Goal: Task Accomplishment & Management: Complete application form

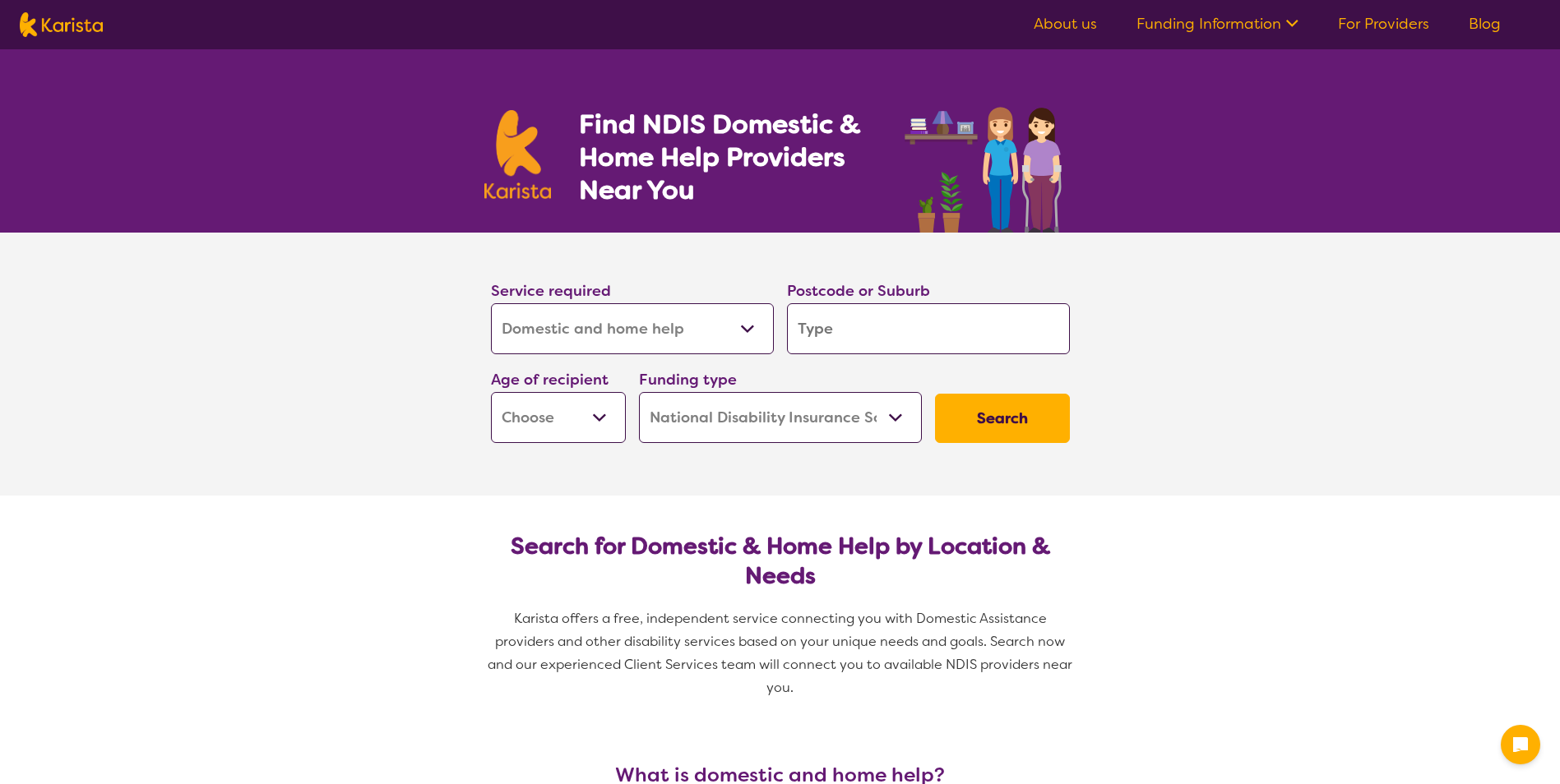
select select "Domestic and home help"
select select "NDIS"
select select "Domestic and home help"
select select "NDIS"
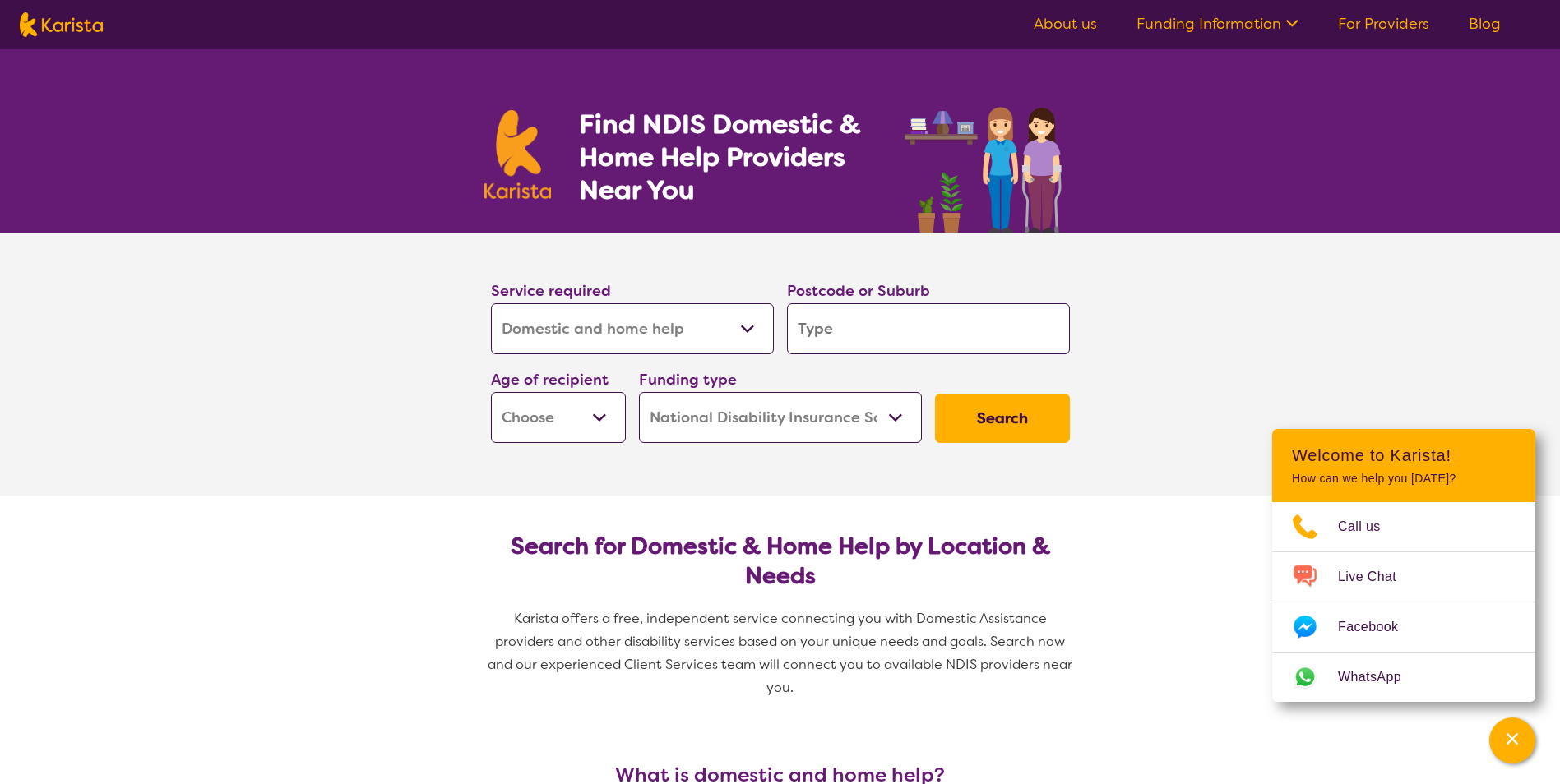
click at [698, 322] on select "Allied Health Assistant Assessment ([MEDICAL_DATA] or [MEDICAL_DATA]) Behaviour…" at bounding box center [632, 328] width 283 height 51
click at [830, 325] on input "search" at bounding box center [928, 328] width 283 height 51
type input "4"
type input "46"
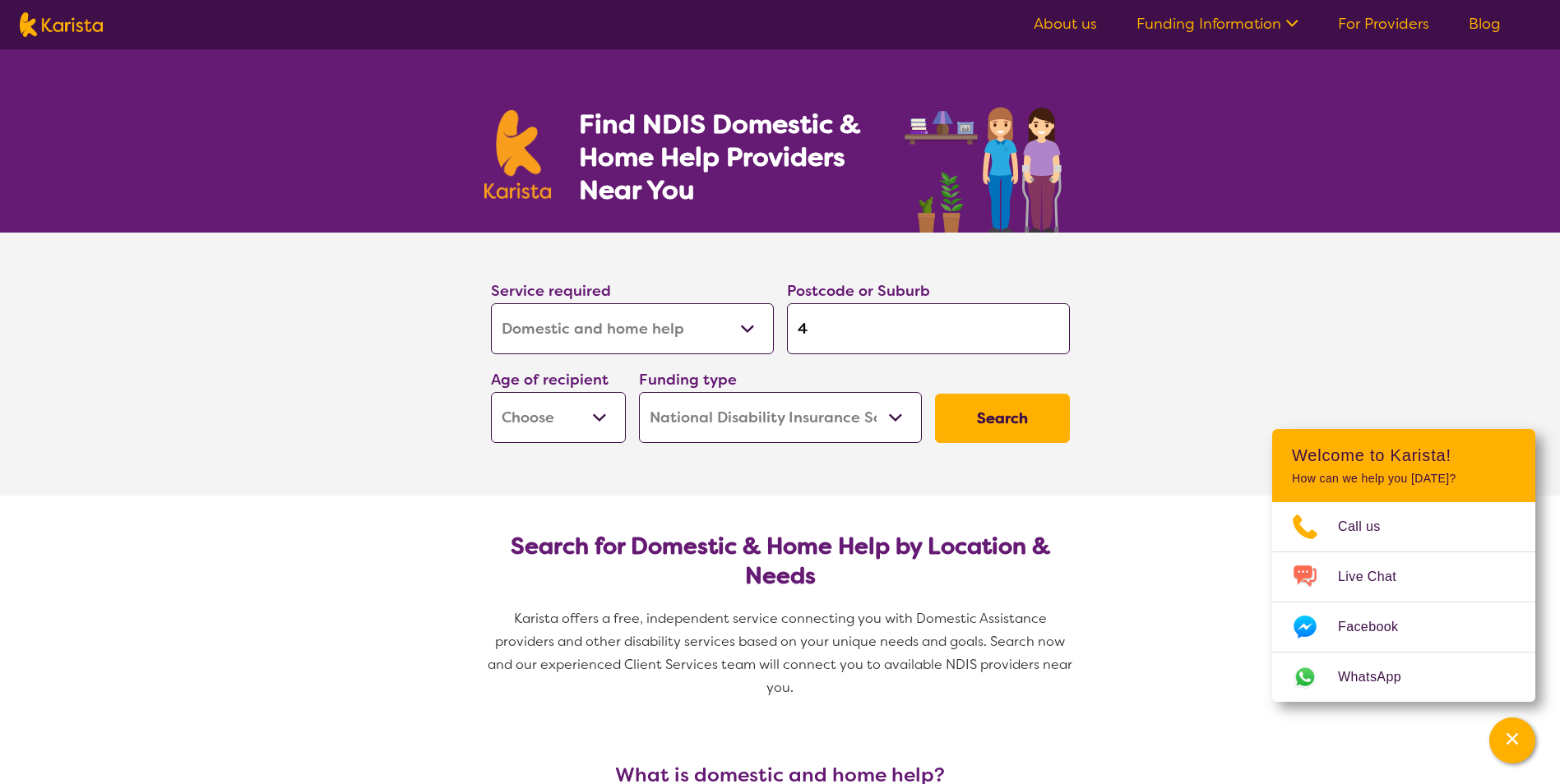
type input "46"
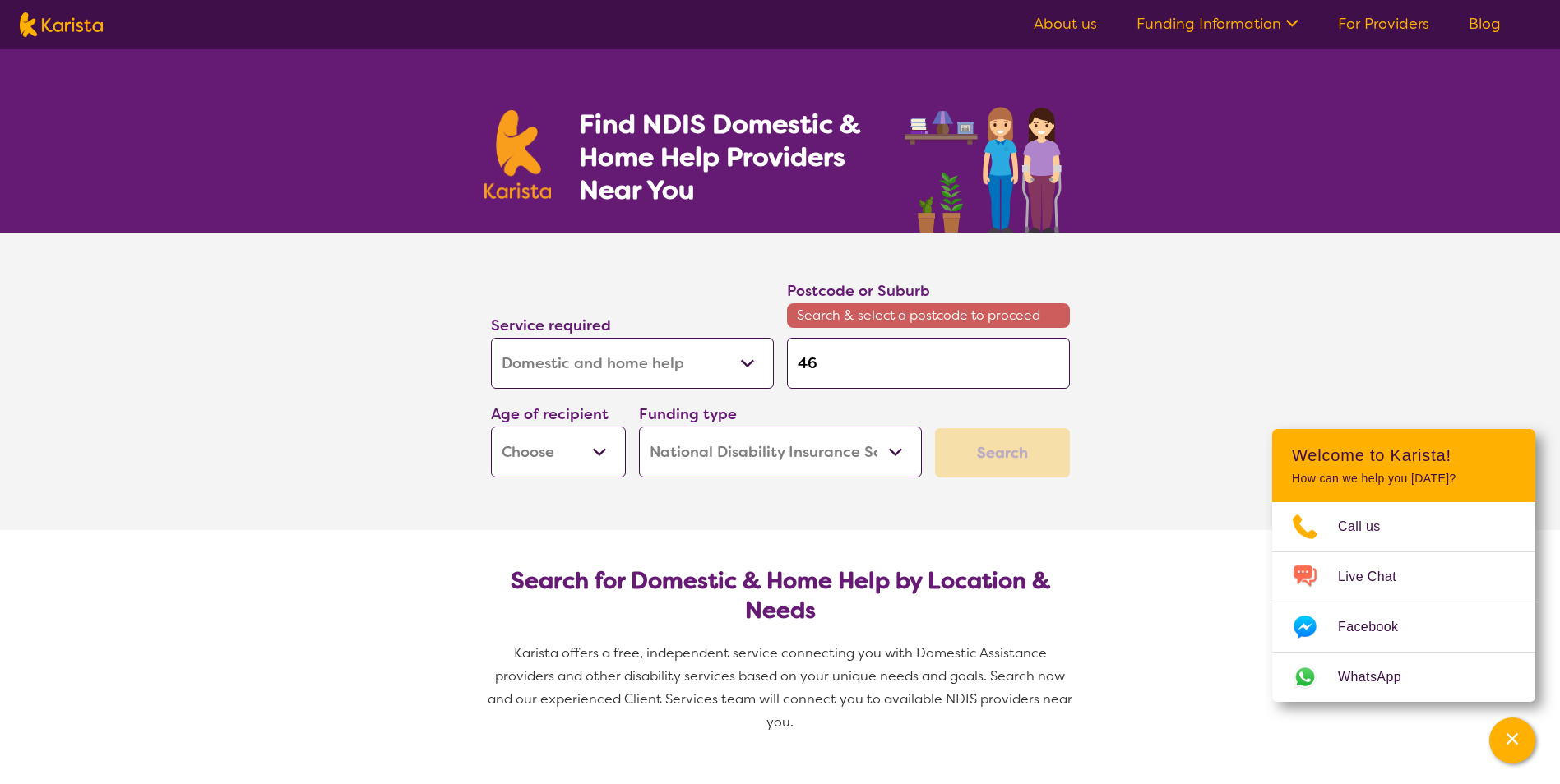
type input "465"
type input "4655"
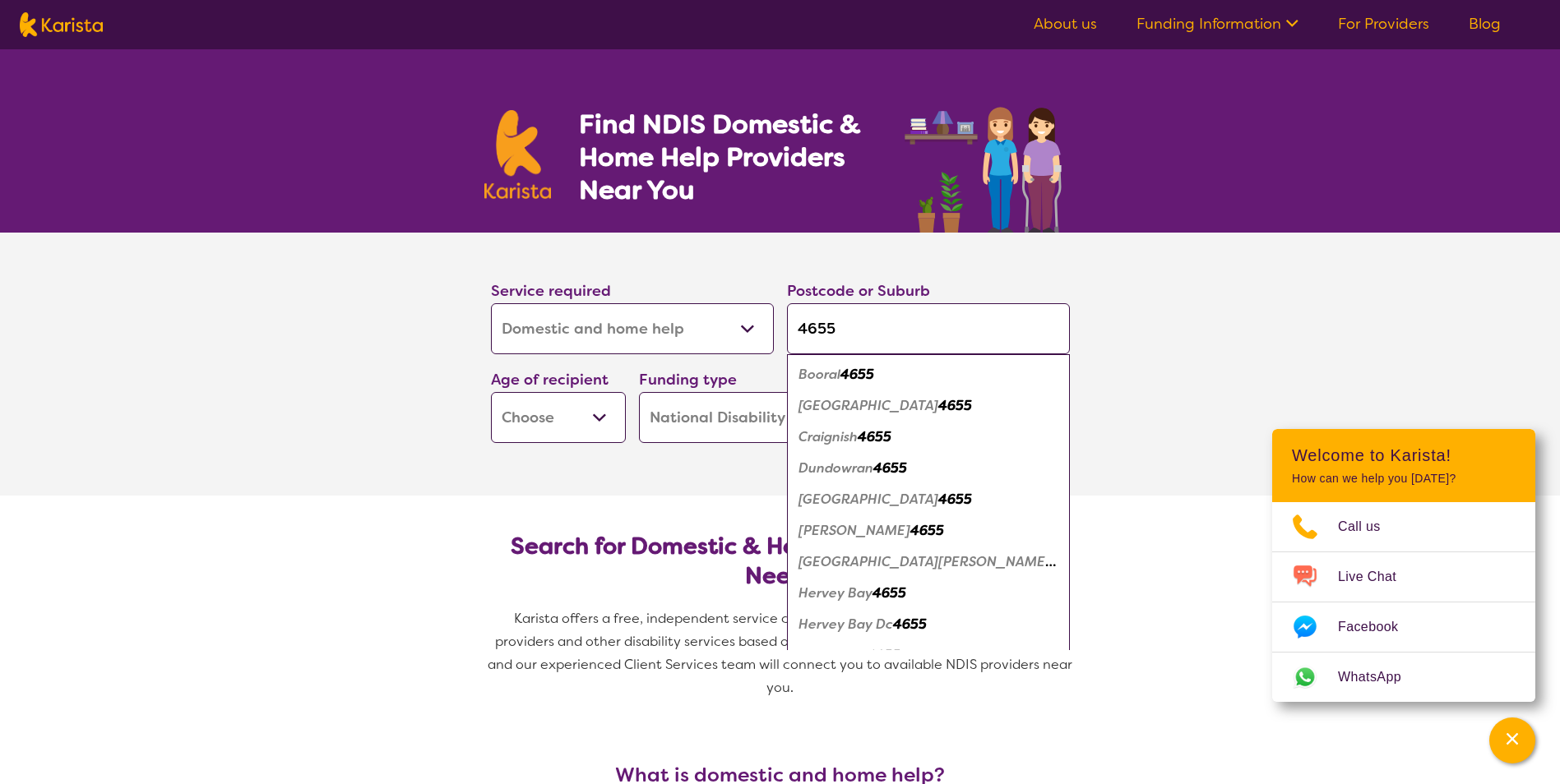
type input "4655"
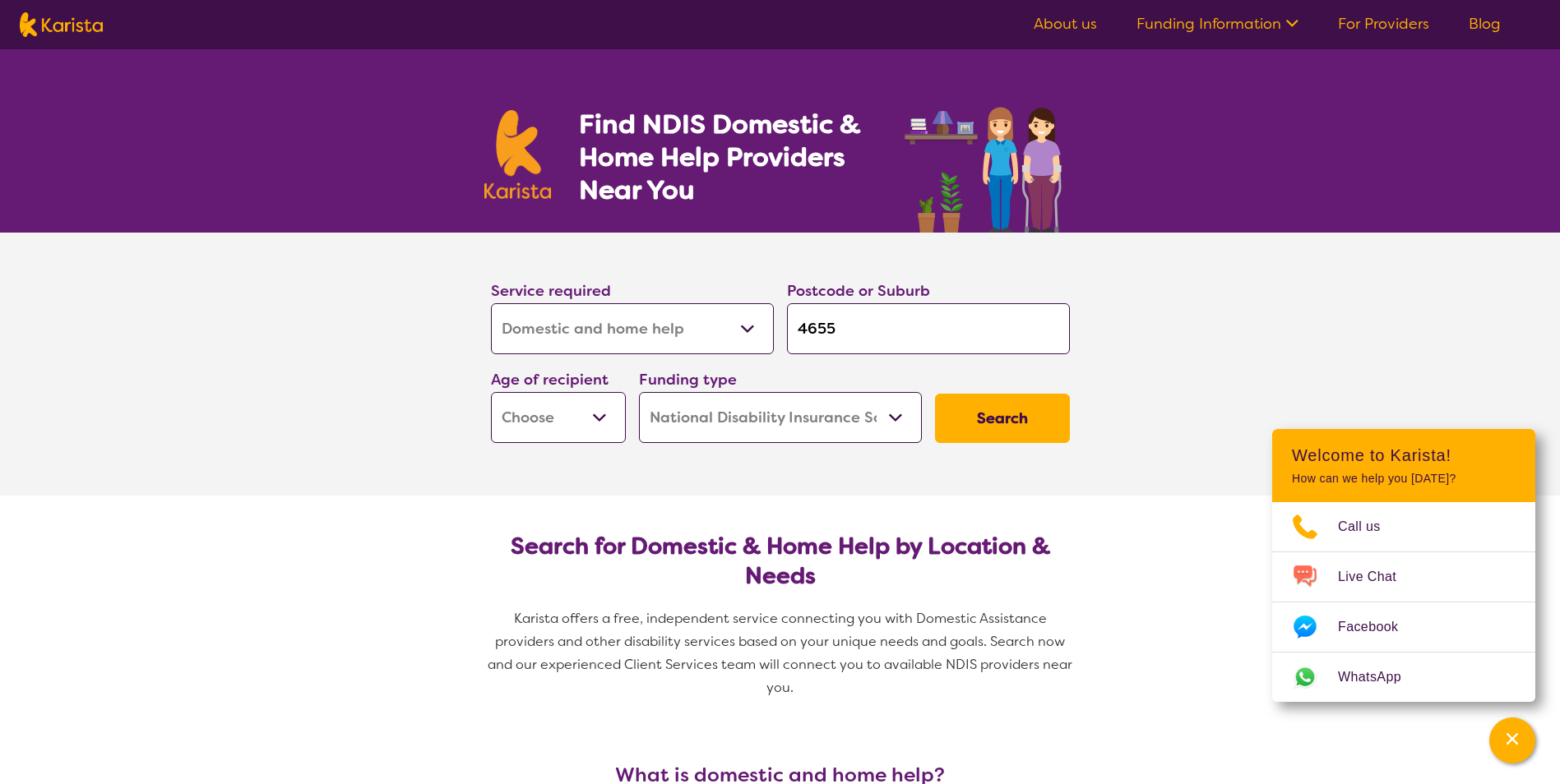
click at [536, 413] on select "Early Childhood - 0 to 9 Child - 10 to 11 Adolescent - 12 to 17 Adult - 18 to 6…" at bounding box center [558, 417] width 135 height 51
select select "AD"
click at [491, 392] on select "Early Childhood - 0 to 9 Child - 10 to 11 Adolescent - 12 to 17 Adult - 18 to 6…" at bounding box center [558, 417] width 135 height 51
select select "AD"
click at [980, 405] on button "Search" at bounding box center [1002, 418] width 135 height 50
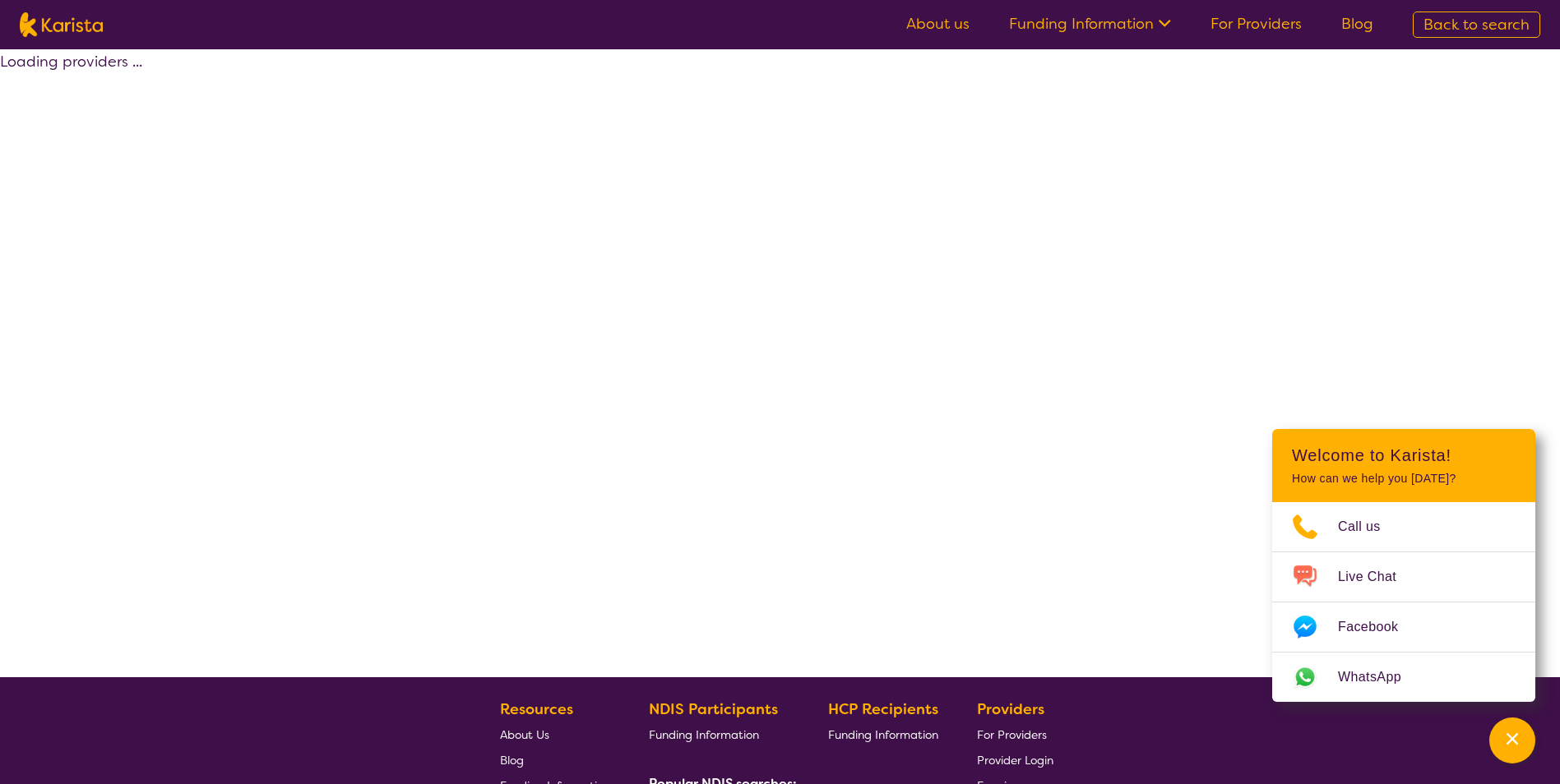
select select "NDIS"
select select "Domestic and home help"
select select "AD"
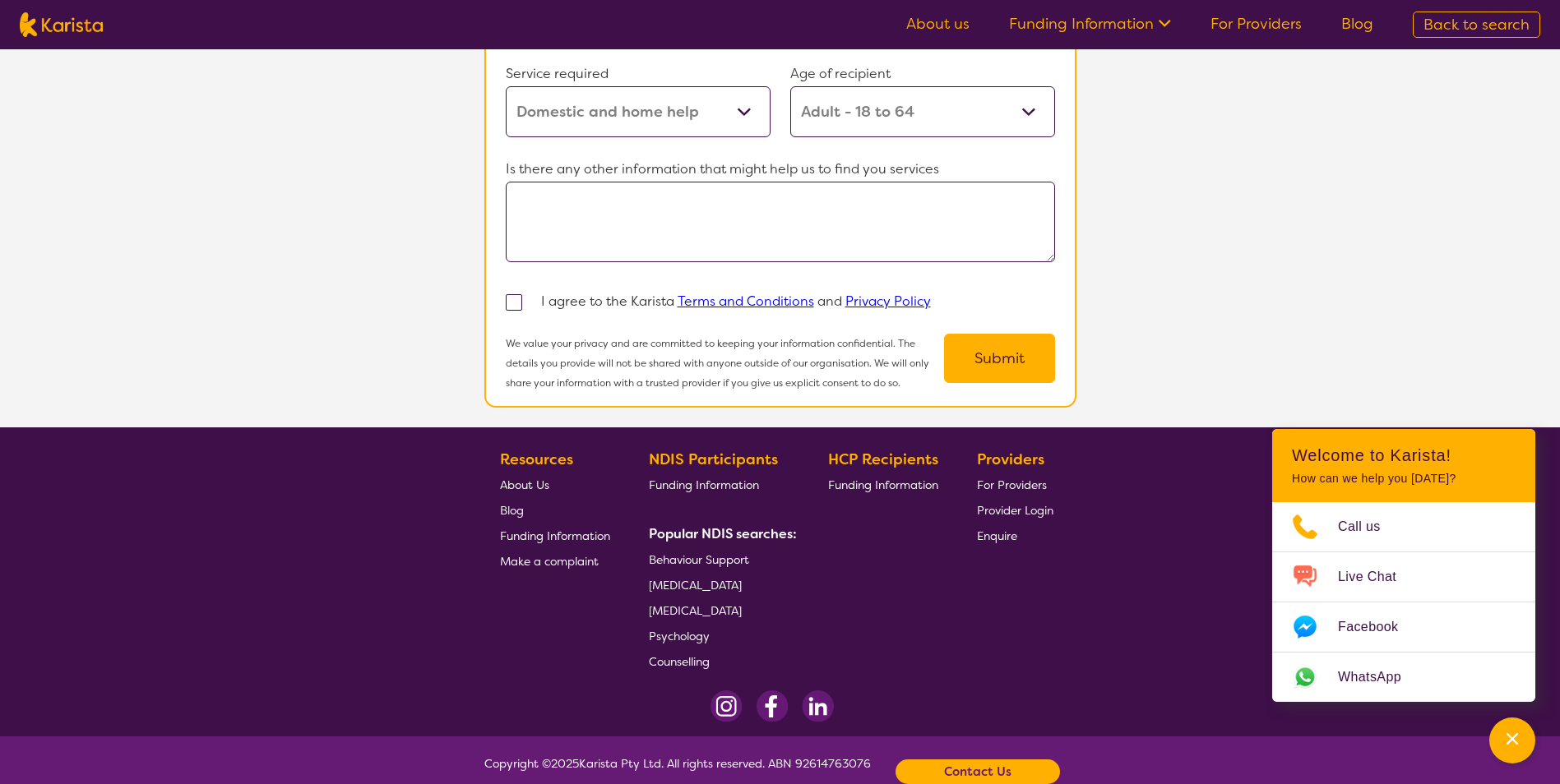
scroll to position [1398, 0]
